Goal: Information Seeking & Learning: Learn about a topic

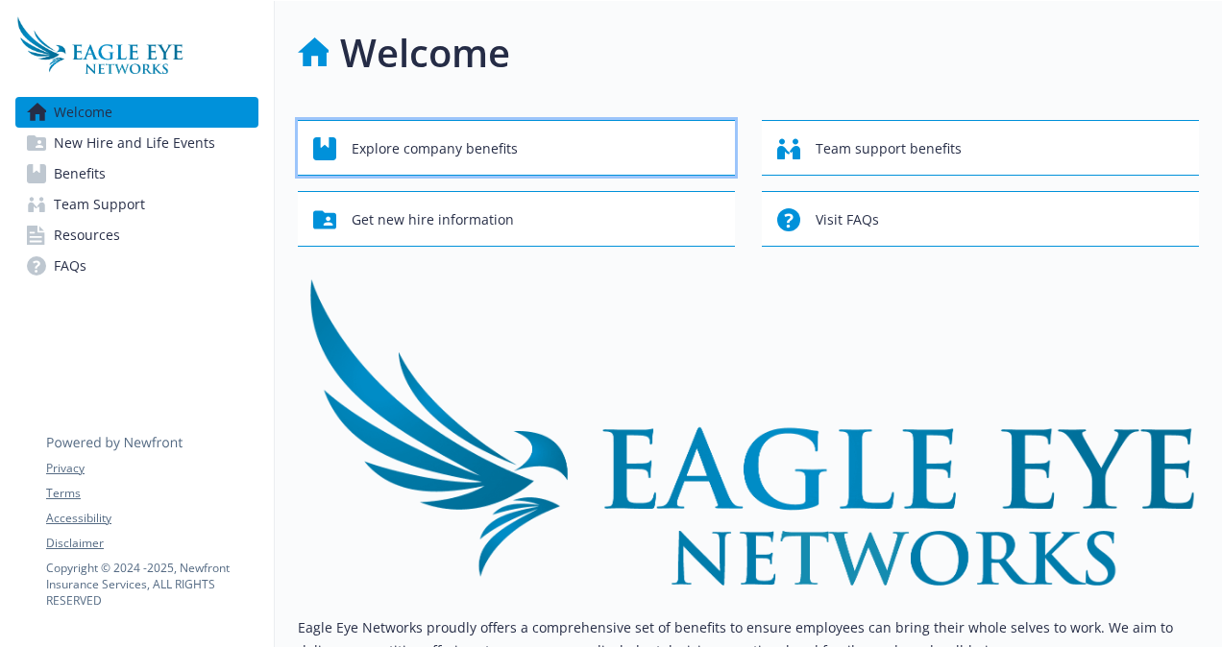
click at [538, 155] on div "Explore company benefits" at bounding box center [519, 149] width 412 height 36
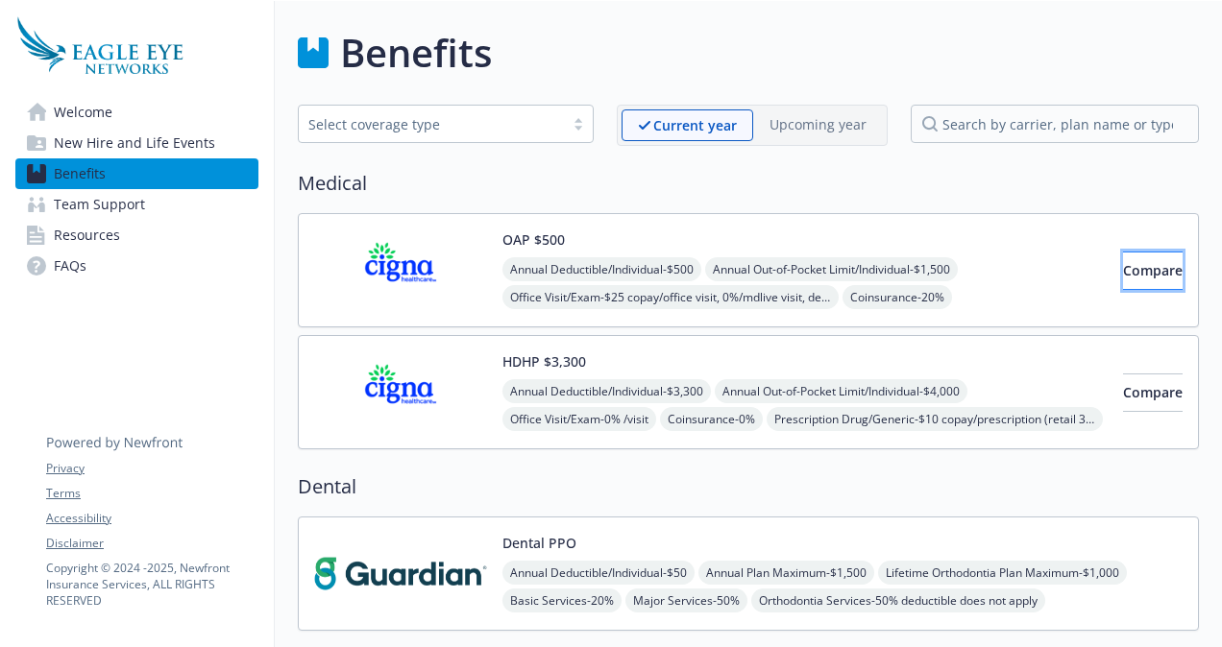
click at [1135, 274] on span "Compare" at bounding box center [1153, 270] width 60 height 18
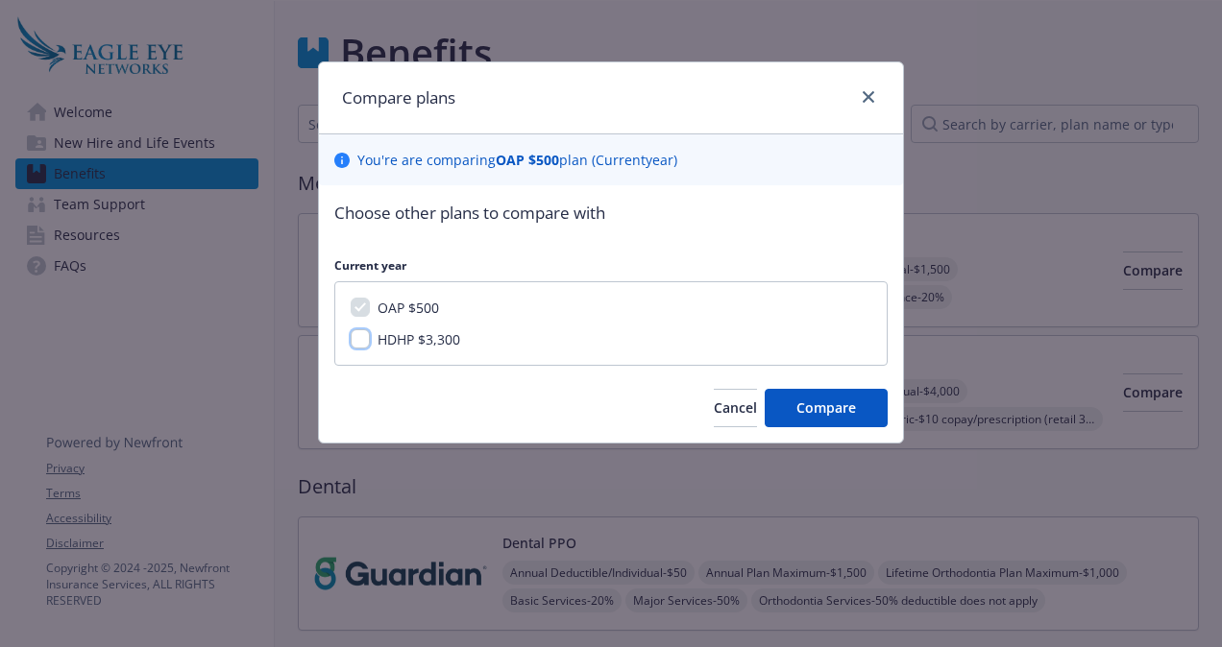
click at [362, 342] on input "HDHP $3,300" at bounding box center [360, 338] width 19 height 19
checkbox input "true"
click at [820, 412] on span "Compare" at bounding box center [826, 408] width 60 height 18
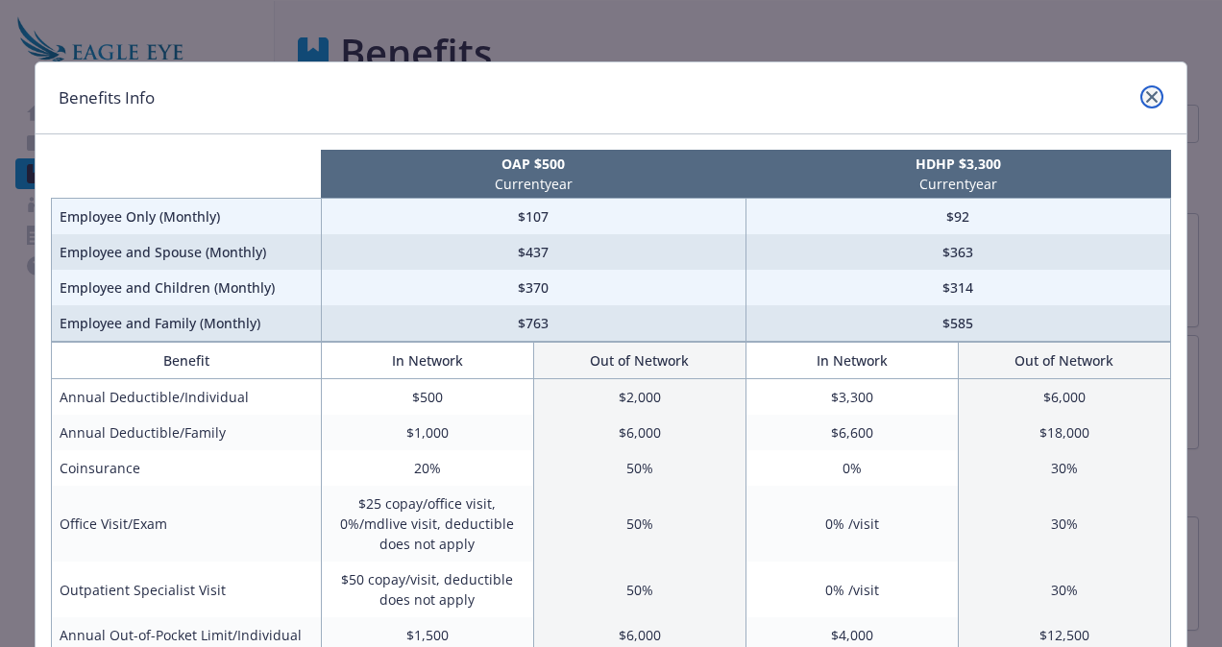
click at [1147, 96] on icon "close" at bounding box center [1152, 97] width 12 height 12
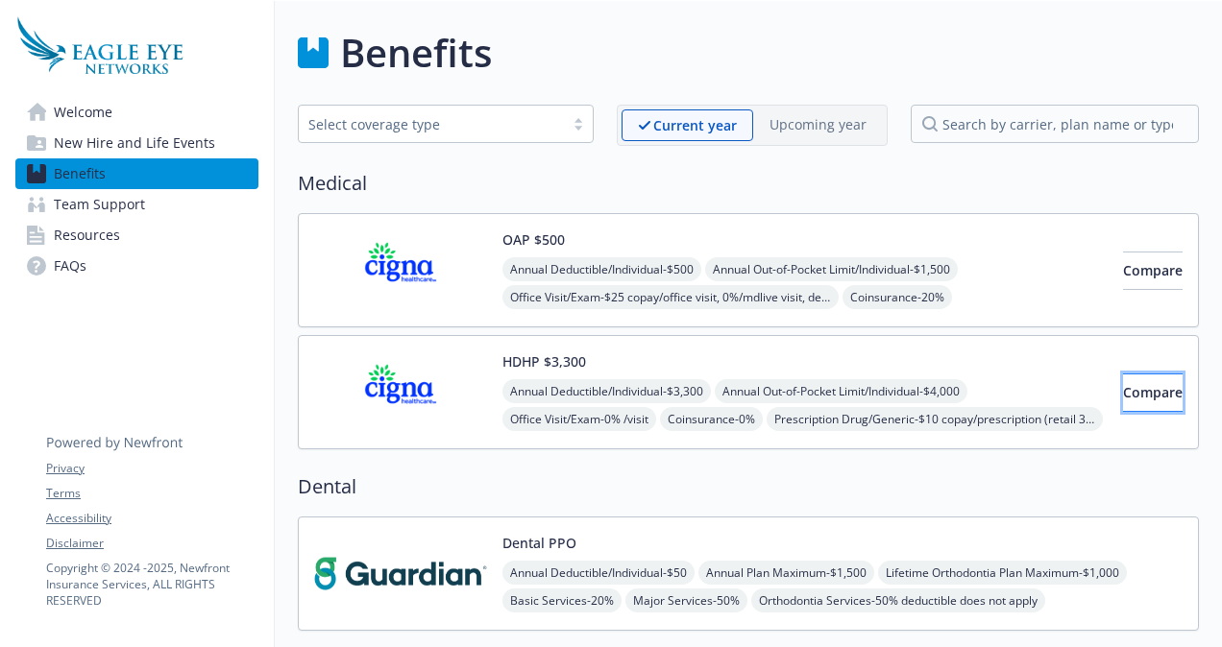
click at [1123, 391] on button "Compare" at bounding box center [1153, 393] width 60 height 38
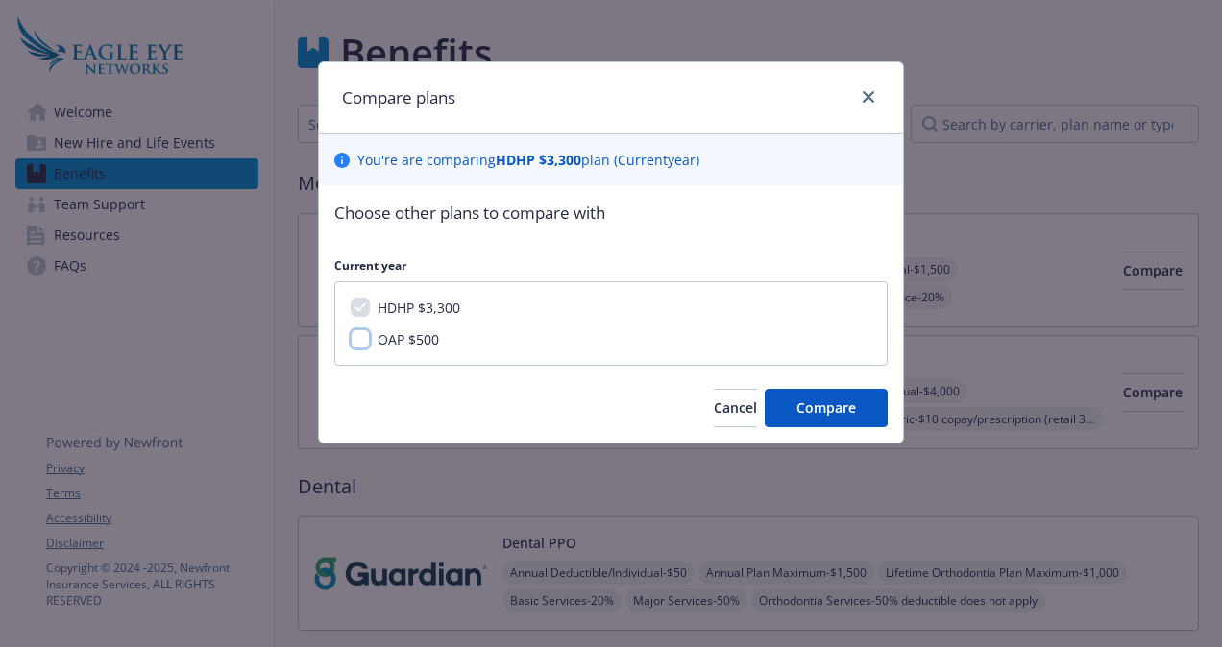
click at [366, 340] on input "OAP $500" at bounding box center [360, 338] width 19 height 19
checkbox input "true"
click at [807, 410] on span "Compare" at bounding box center [826, 408] width 60 height 18
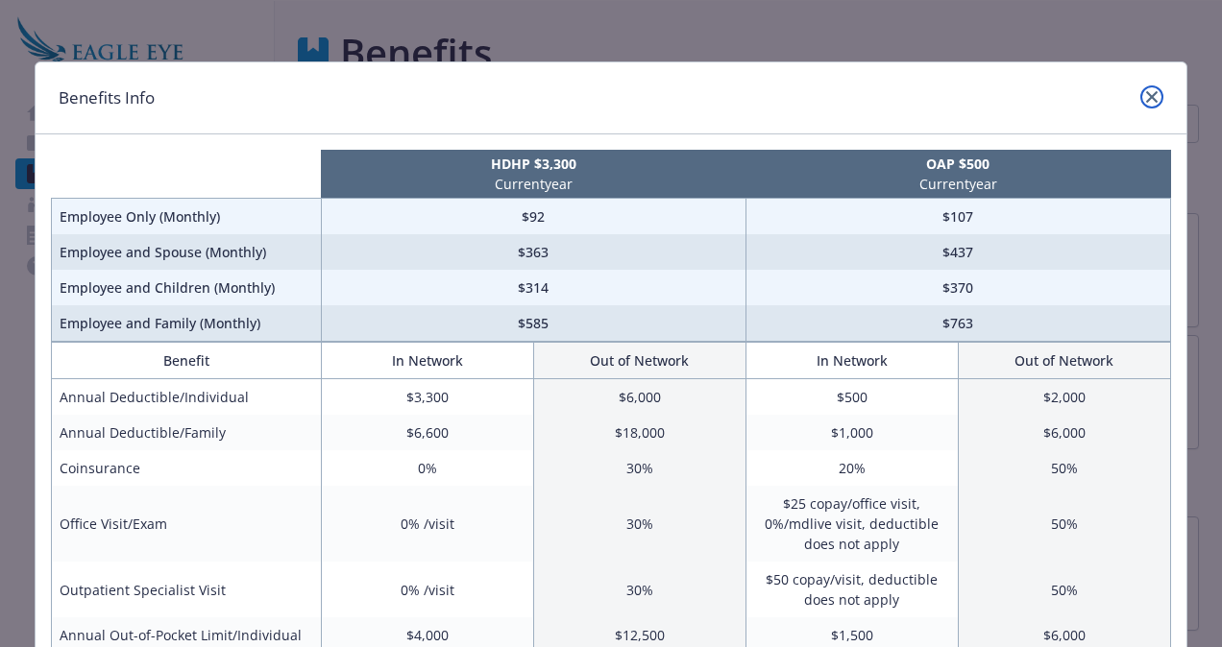
click at [1149, 95] on icon "close" at bounding box center [1152, 97] width 12 height 12
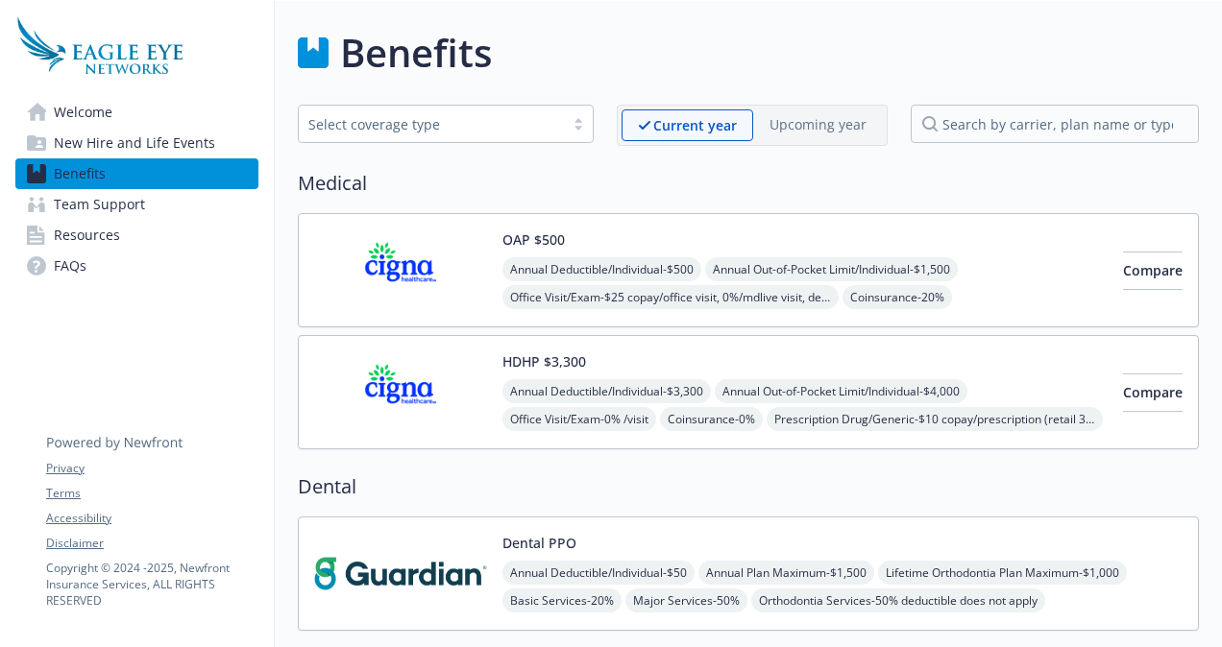
click at [440, 280] on img at bounding box center [400, 271] width 173 height 82
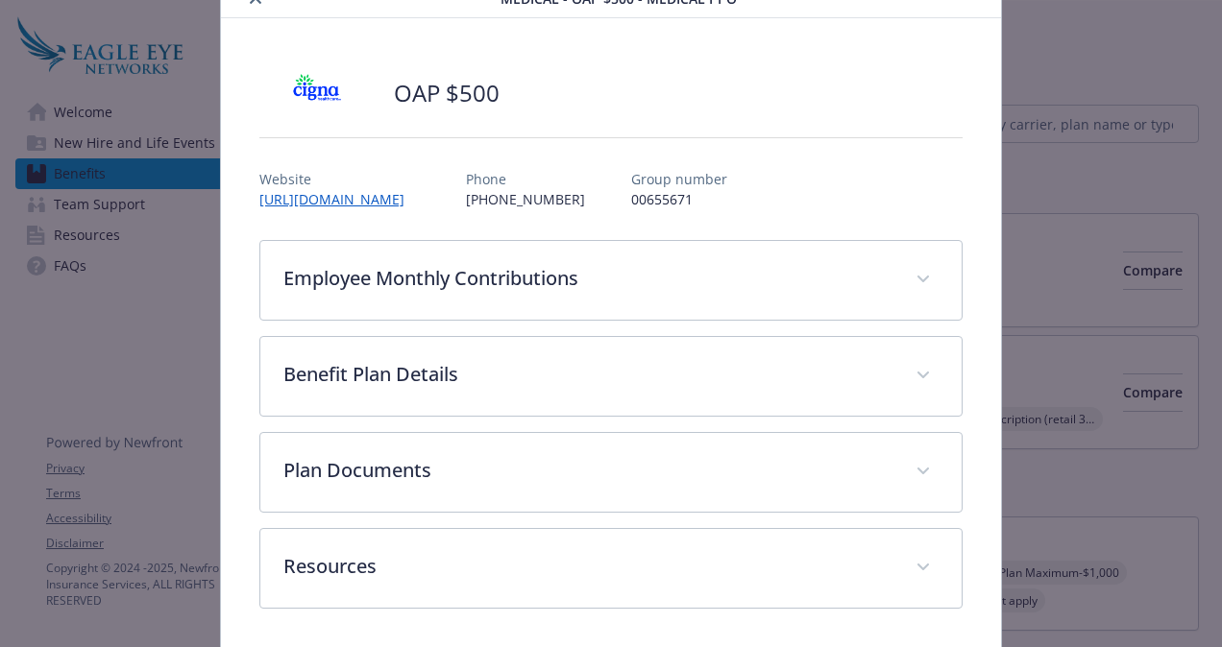
scroll to position [54, 0]
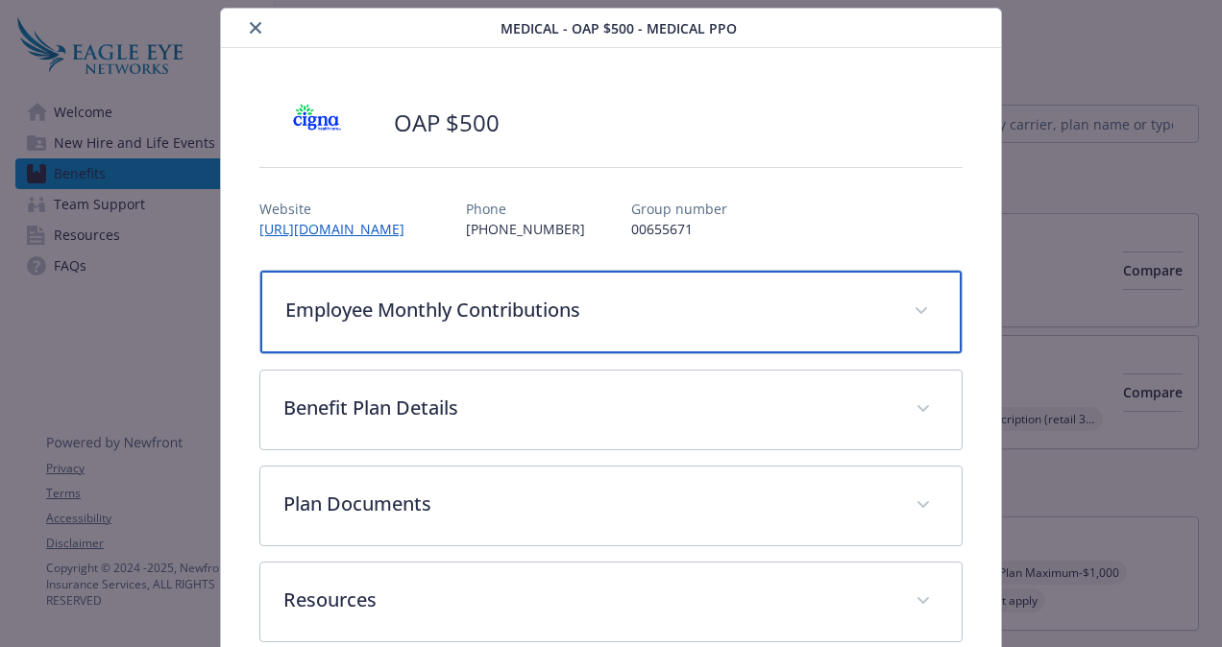
click at [831, 298] on p "Employee Monthly Contributions" at bounding box center [587, 310] width 605 height 29
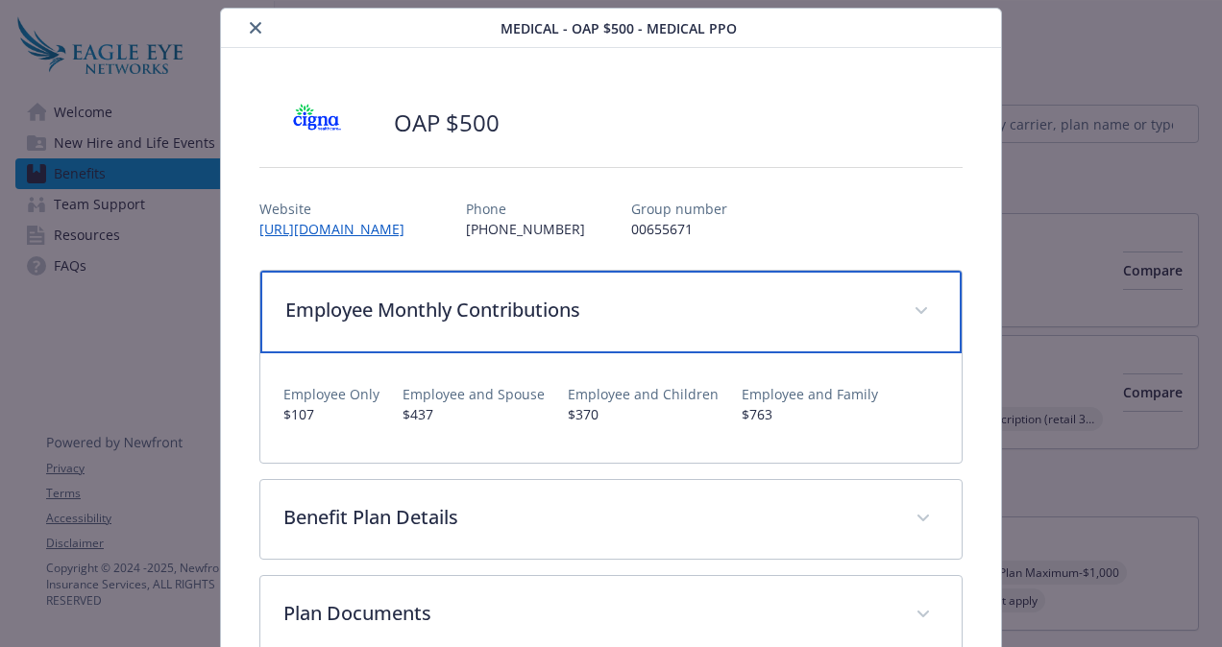
click at [837, 302] on p "Employee Monthly Contributions" at bounding box center [587, 310] width 605 height 29
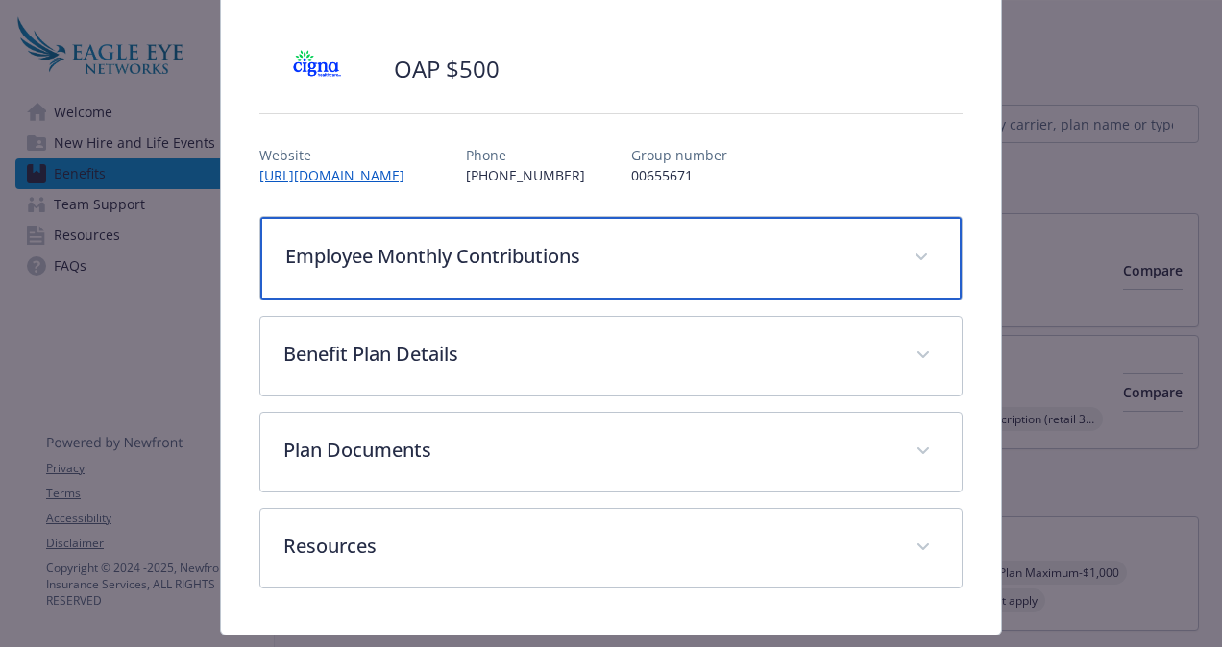
scroll to position [154, 0]
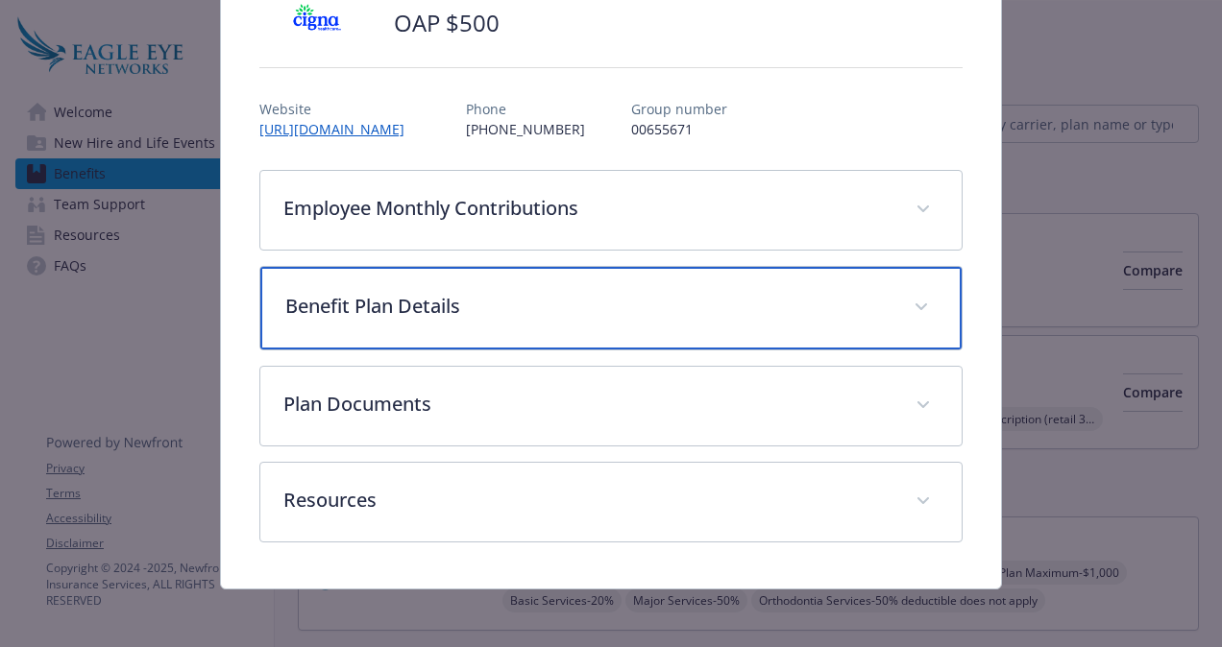
click at [684, 276] on div "Benefit Plan Details" at bounding box center [610, 308] width 701 height 83
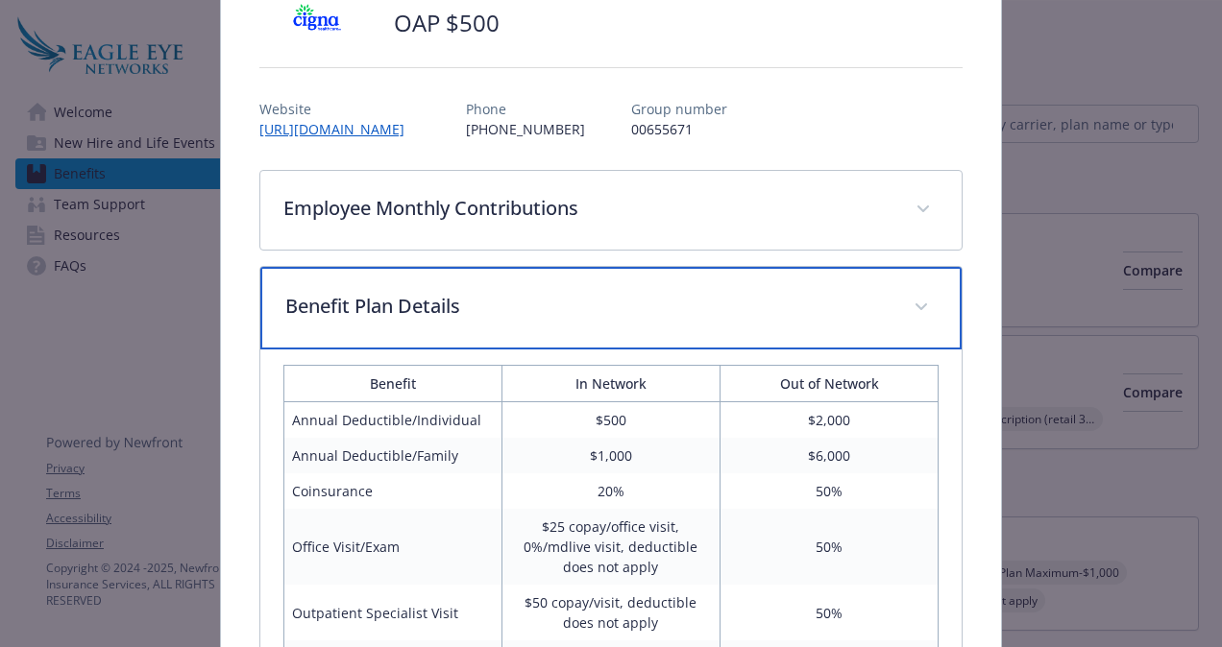
click at [690, 280] on div "Benefit Plan Details" at bounding box center [610, 308] width 701 height 83
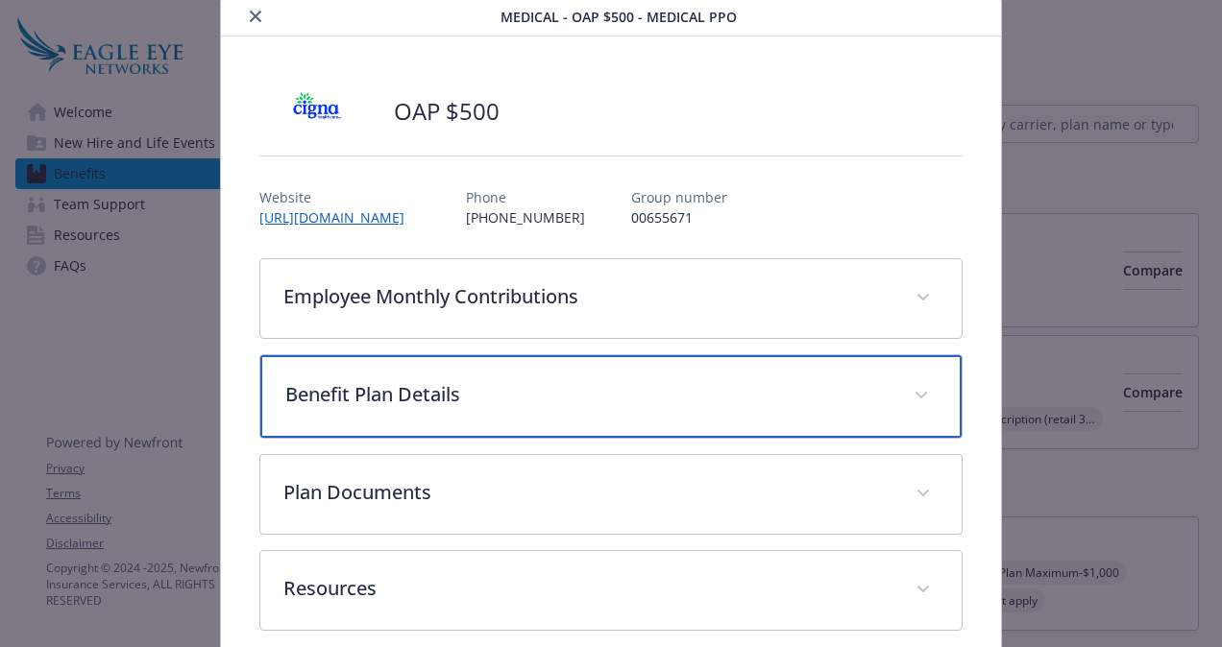
scroll to position [0, 0]
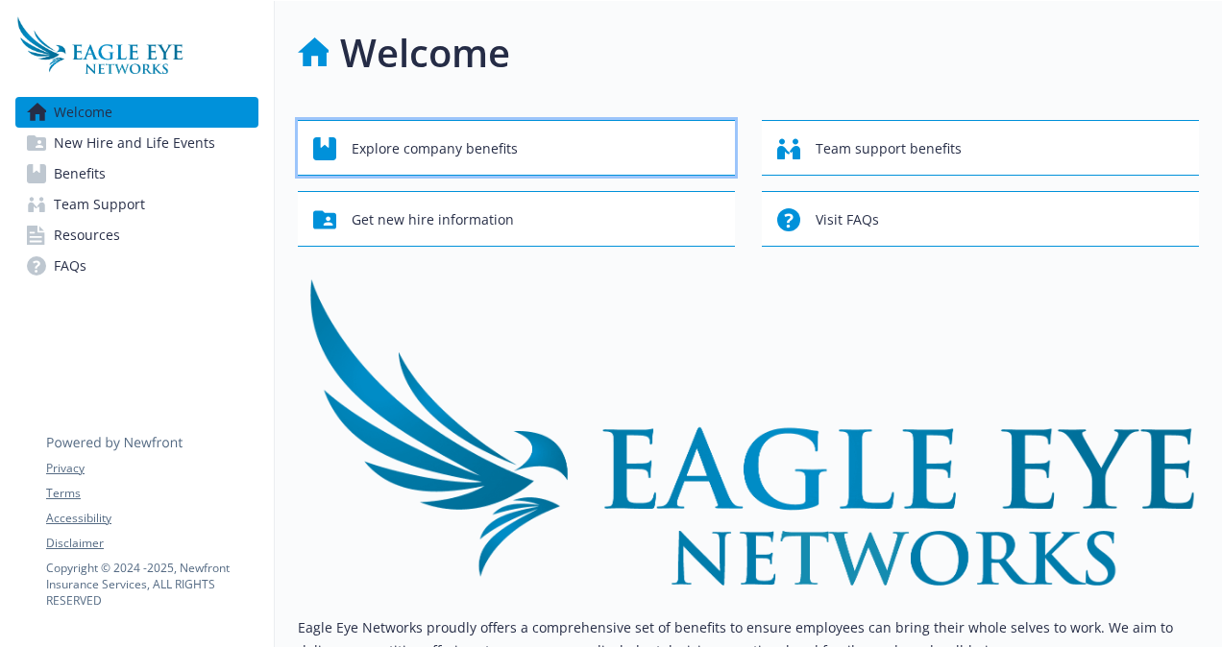
click at [505, 126] on button "Explore company benefits" at bounding box center [516, 148] width 437 height 56
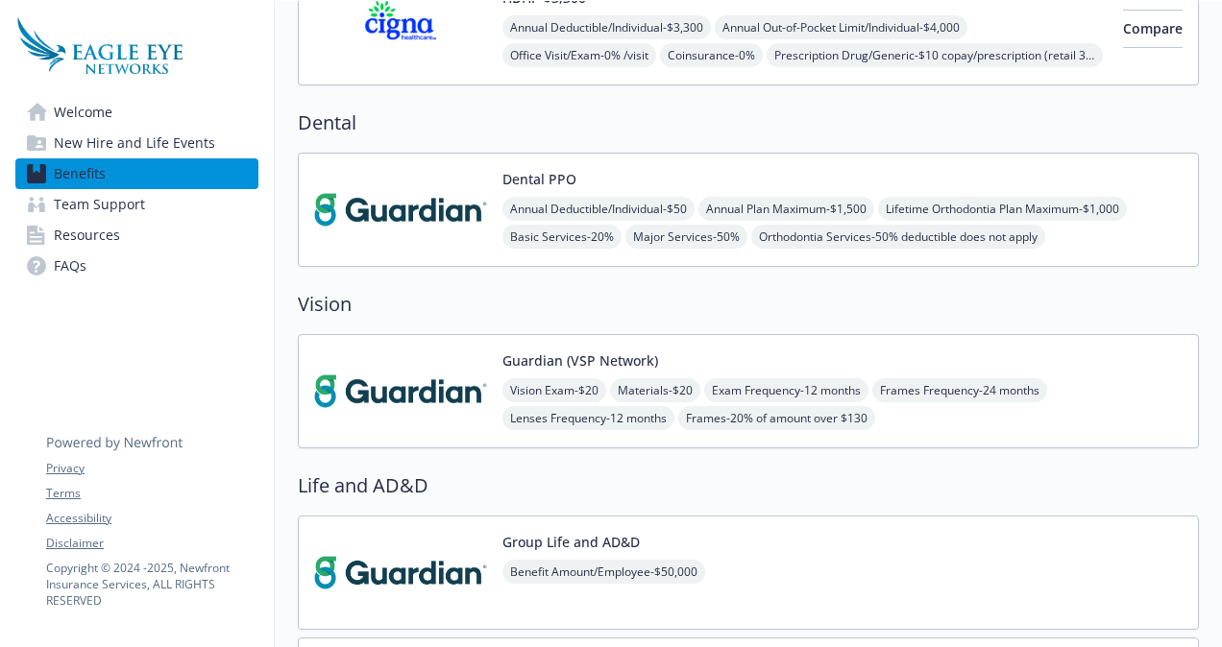
scroll to position [384, 0]
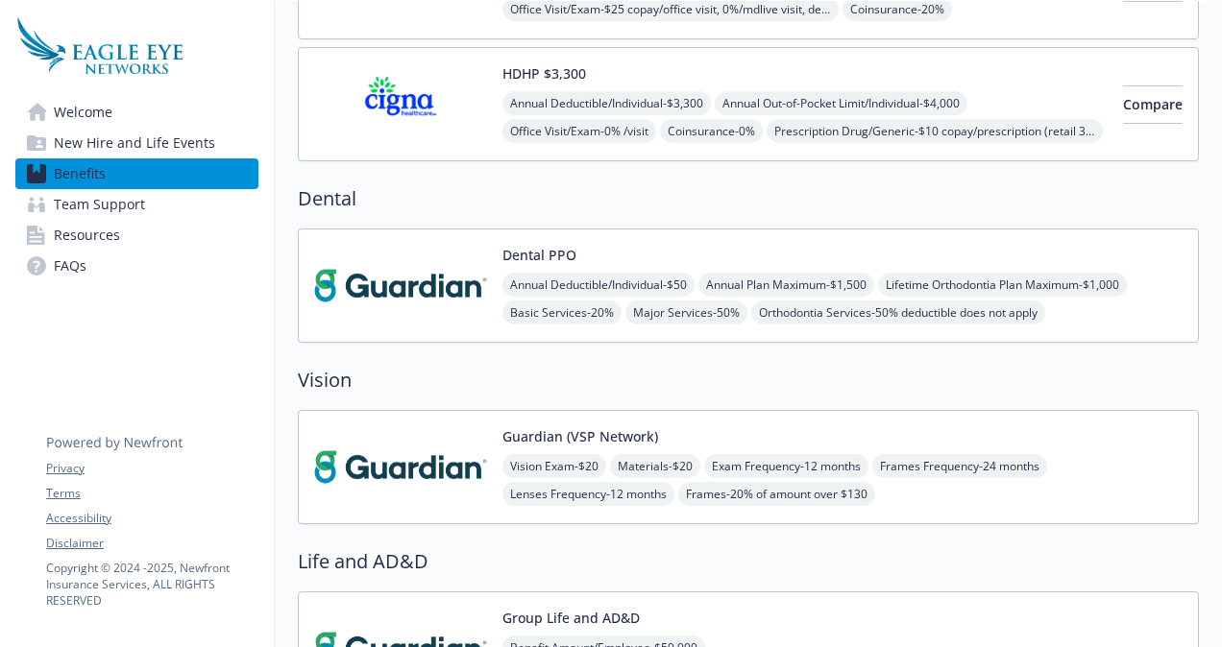
click at [441, 255] on img at bounding box center [400, 286] width 173 height 82
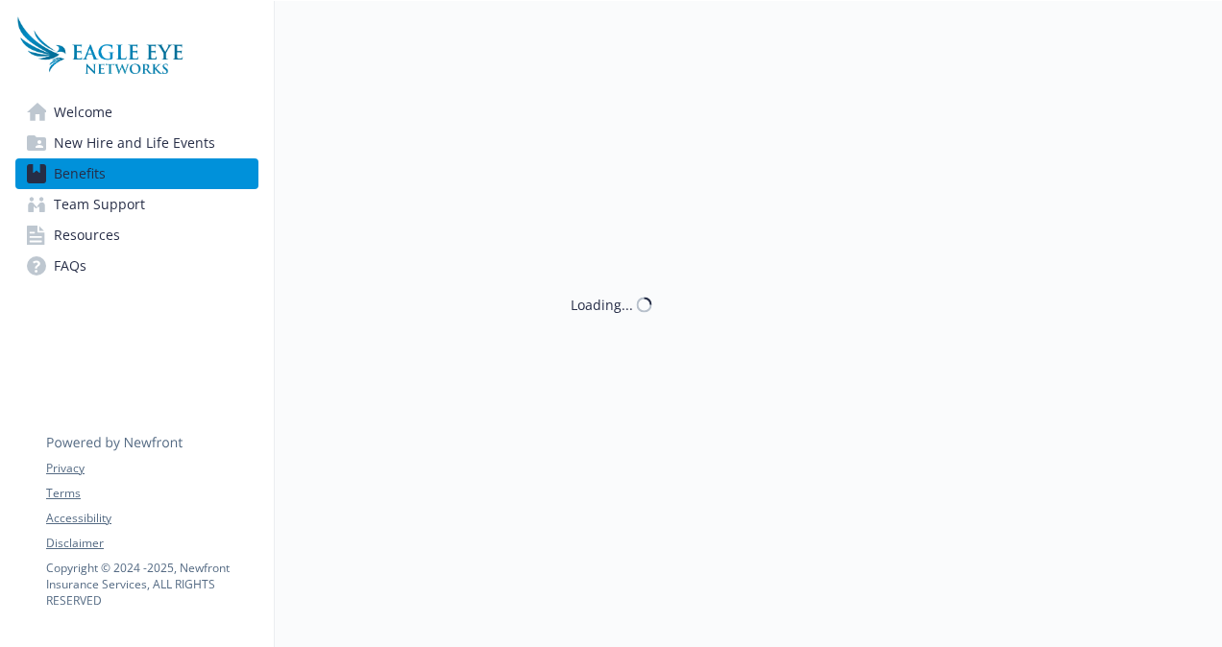
scroll to position [288, 0]
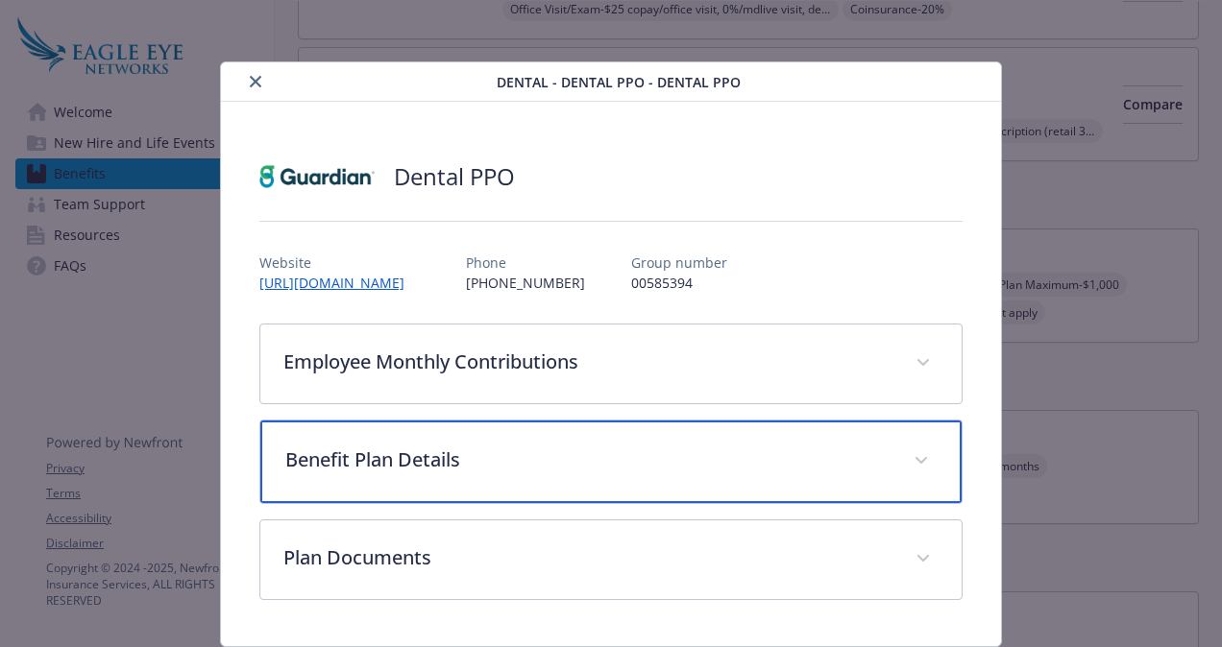
click at [703, 462] on p "Benefit Plan Details" at bounding box center [587, 460] width 605 height 29
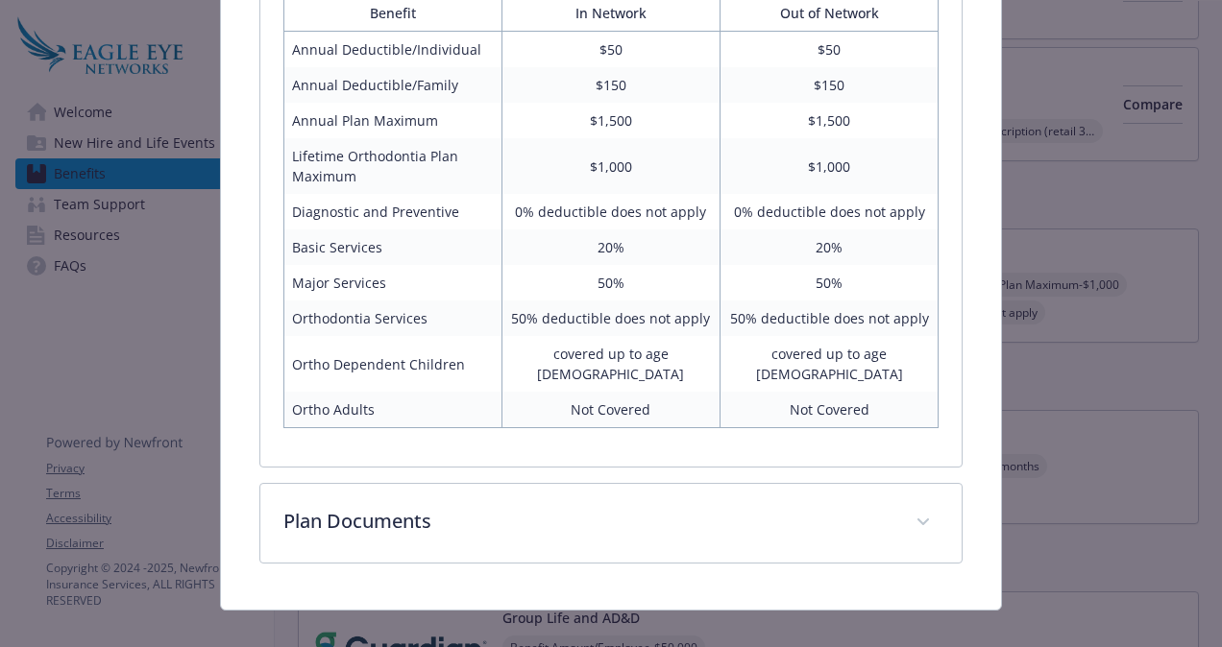
scroll to position [332, 0]
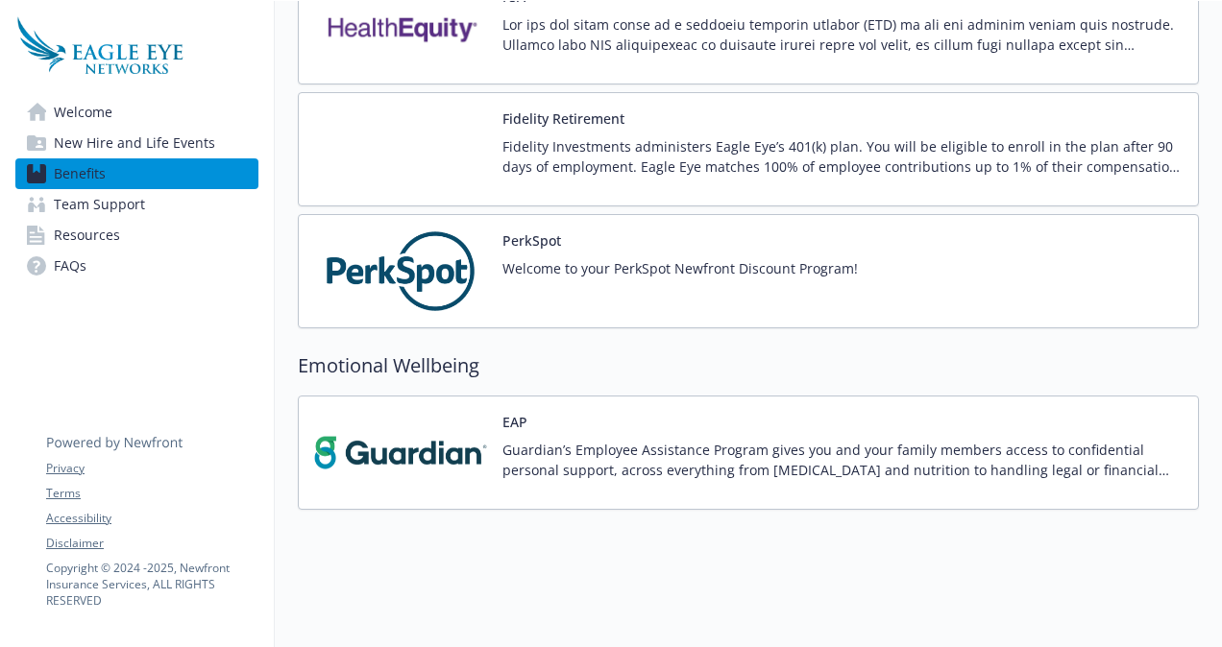
scroll to position [1946, 0]
